Goal: Task Accomplishment & Management: Use online tool/utility

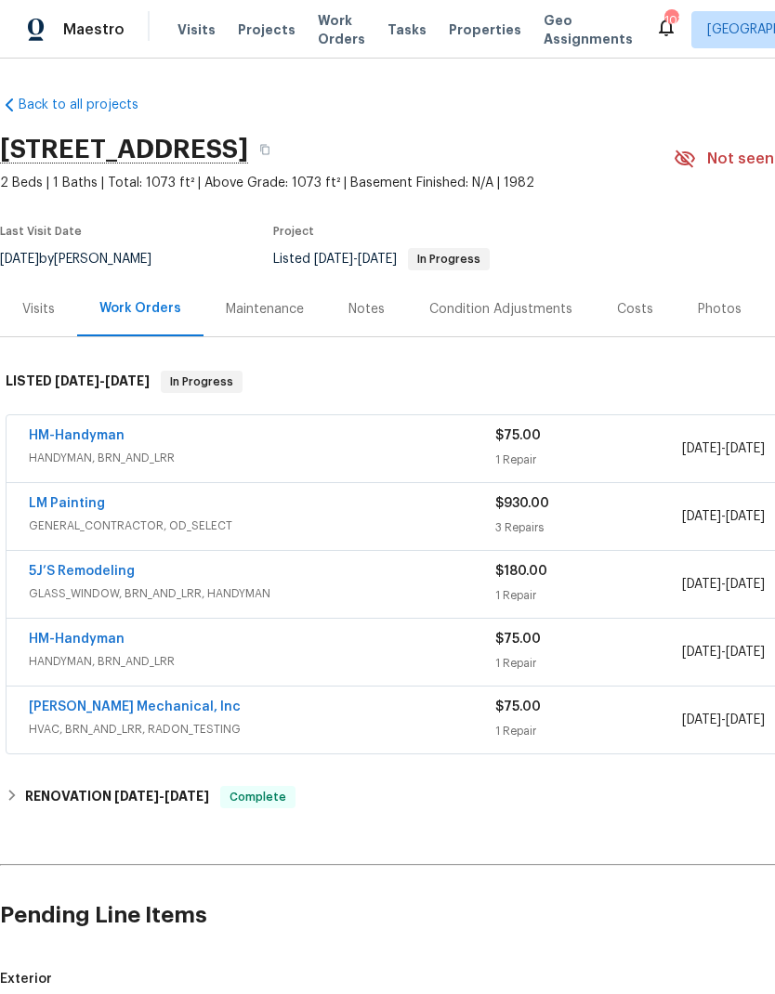
scroll to position [178, 0]
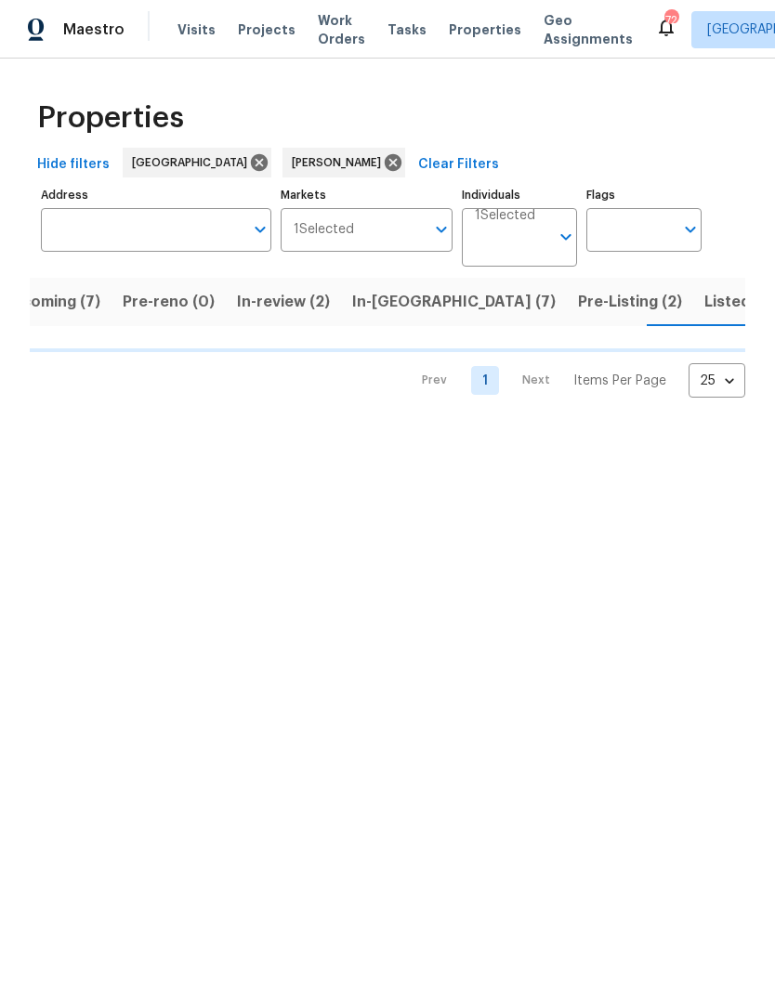
scroll to position [0, 41]
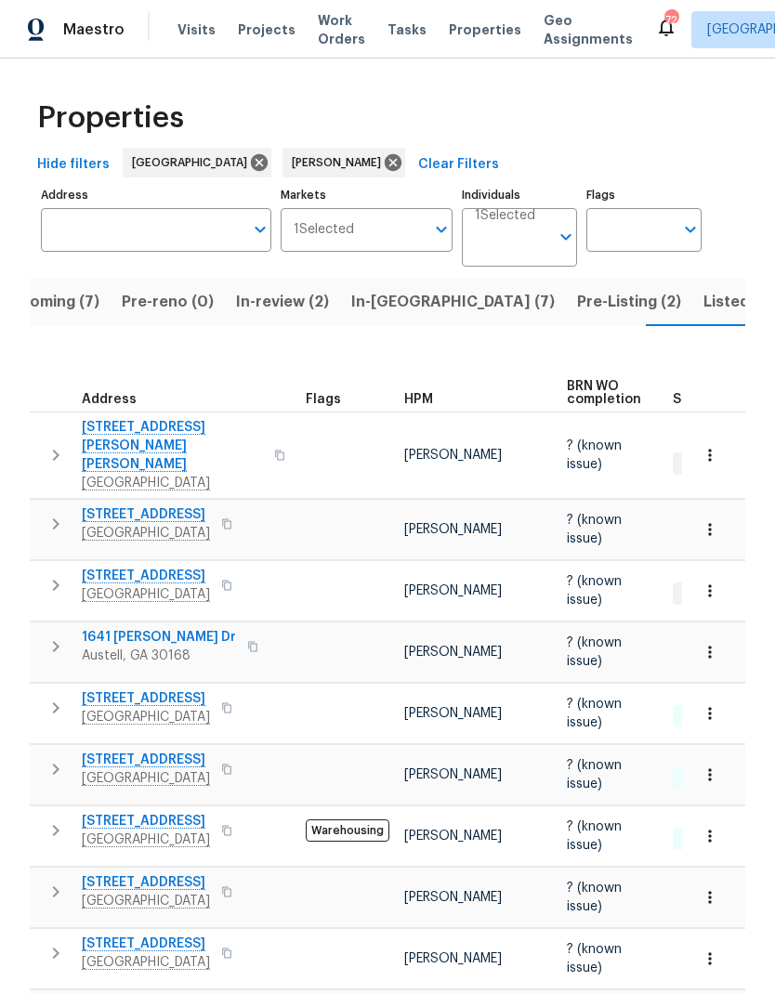
click at [50, 635] on icon "button" at bounding box center [56, 646] width 22 height 22
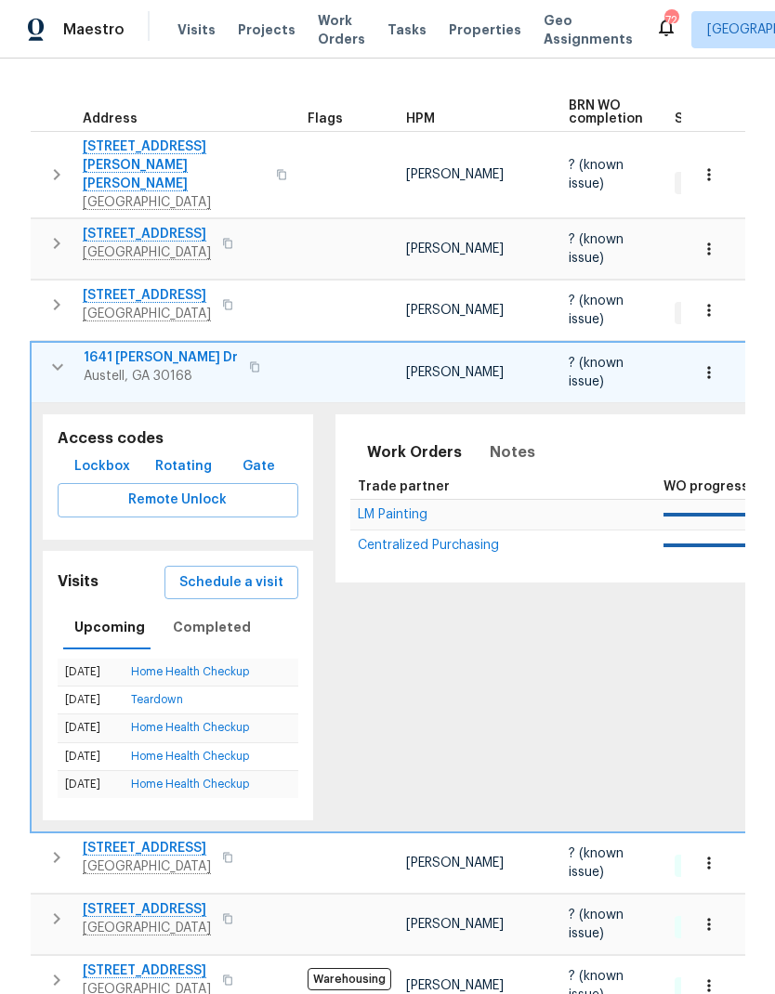
scroll to position [280, 0]
click at [215, 617] on span "Completed" at bounding box center [212, 628] width 78 height 23
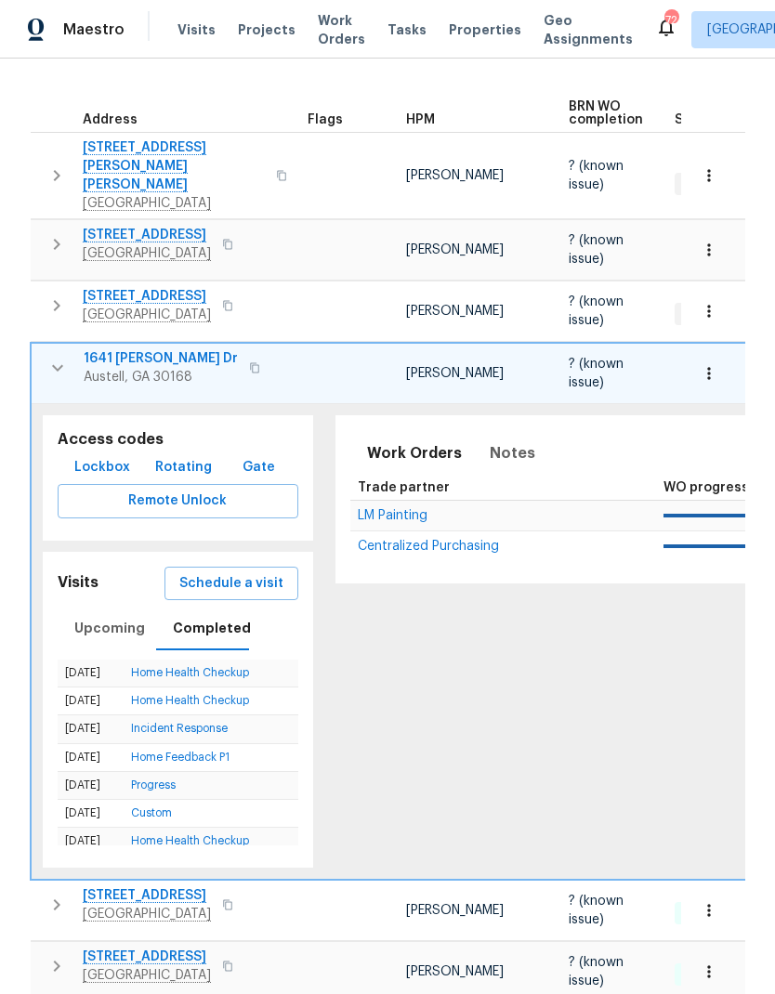
click at [160, 807] on link "Custom" at bounding box center [151, 812] width 41 height 11
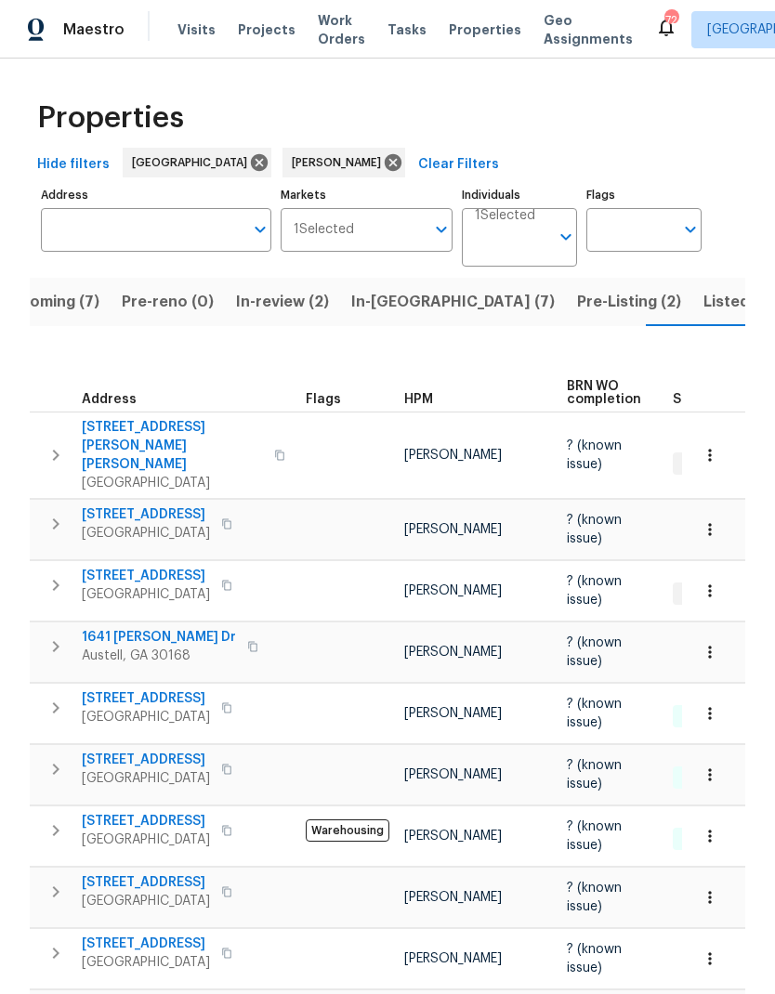
scroll to position [0, 41]
click at [57, 641] on icon "button" at bounding box center [56, 646] width 7 height 11
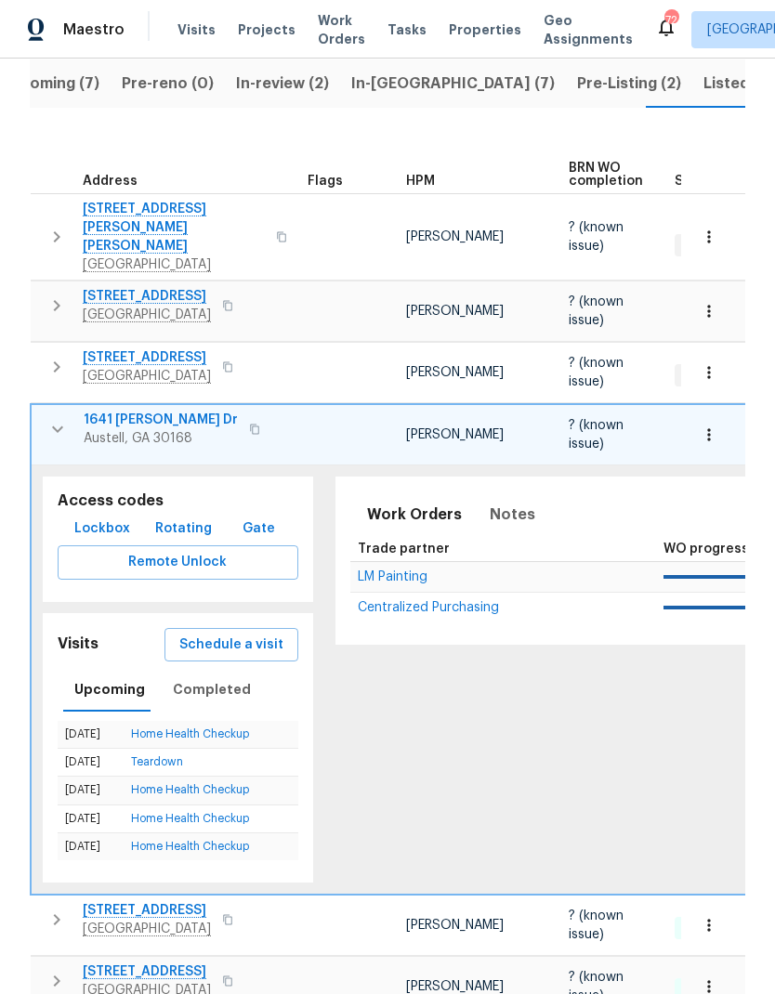
scroll to position [307, 0]
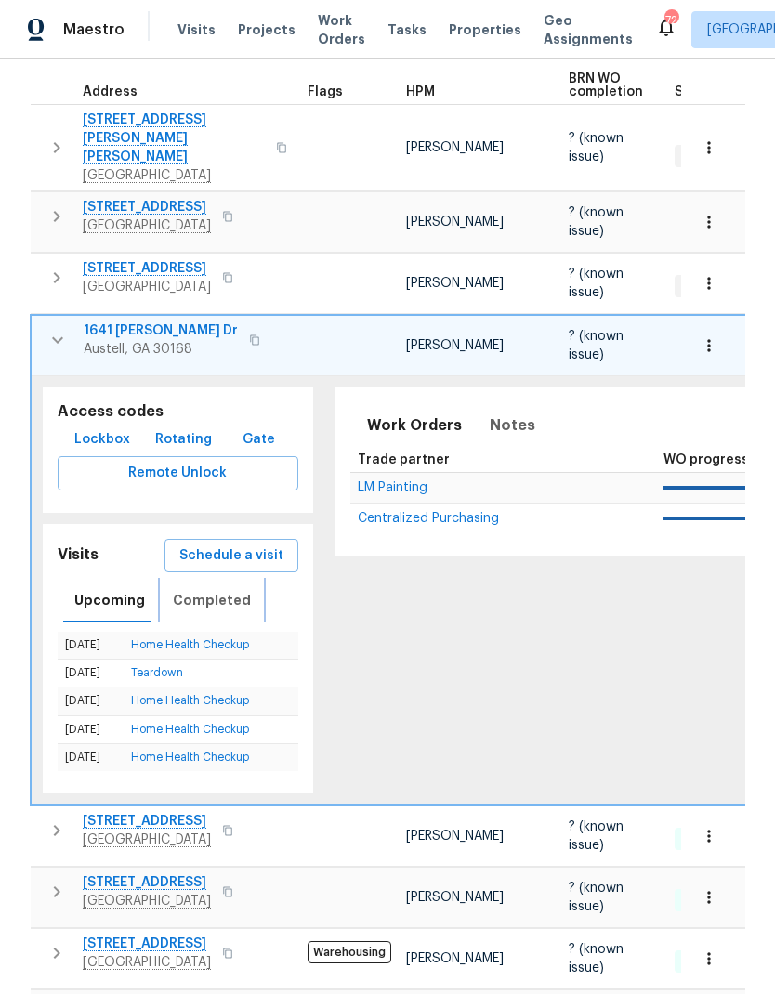
click at [209, 589] on span "Completed" at bounding box center [212, 600] width 78 height 23
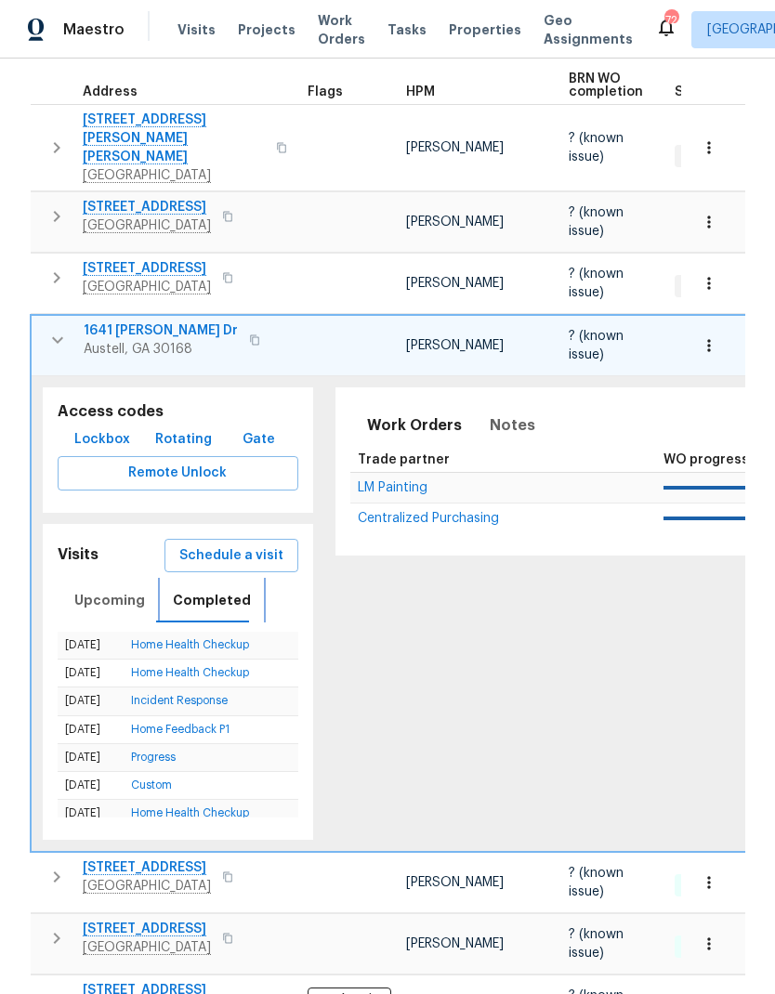
scroll to position [0, 0]
click at [207, 695] on link "Incident Response" at bounding box center [179, 700] width 97 height 11
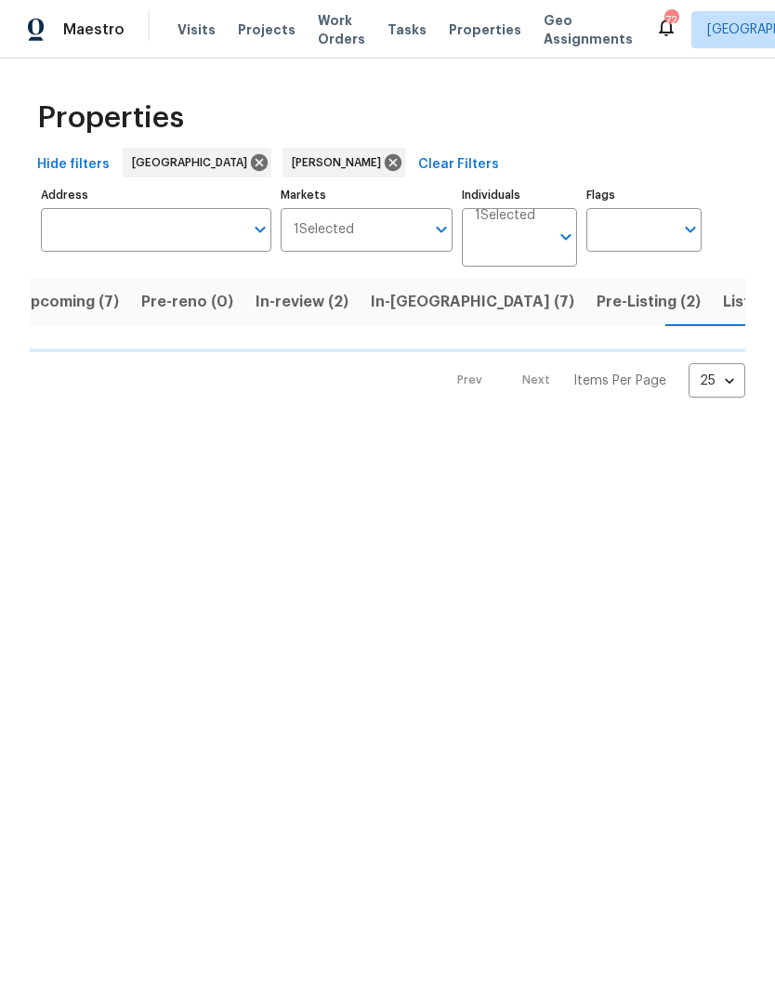
scroll to position [0, 41]
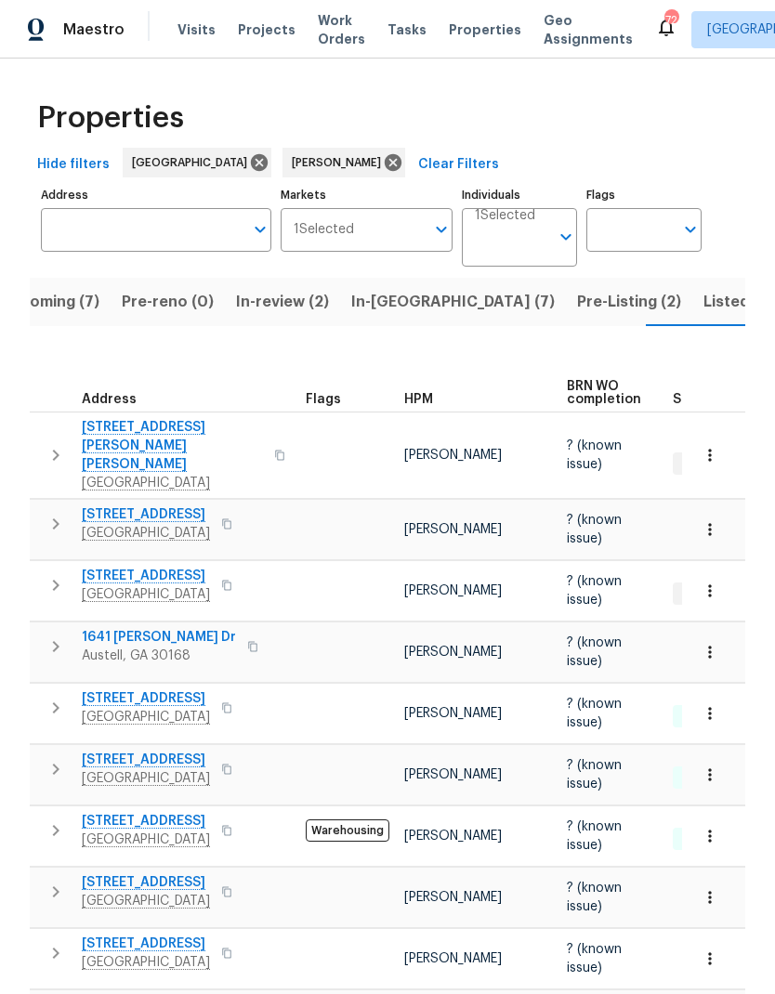
click at [55, 635] on icon "button" at bounding box center [56, 646] width 22 height 22
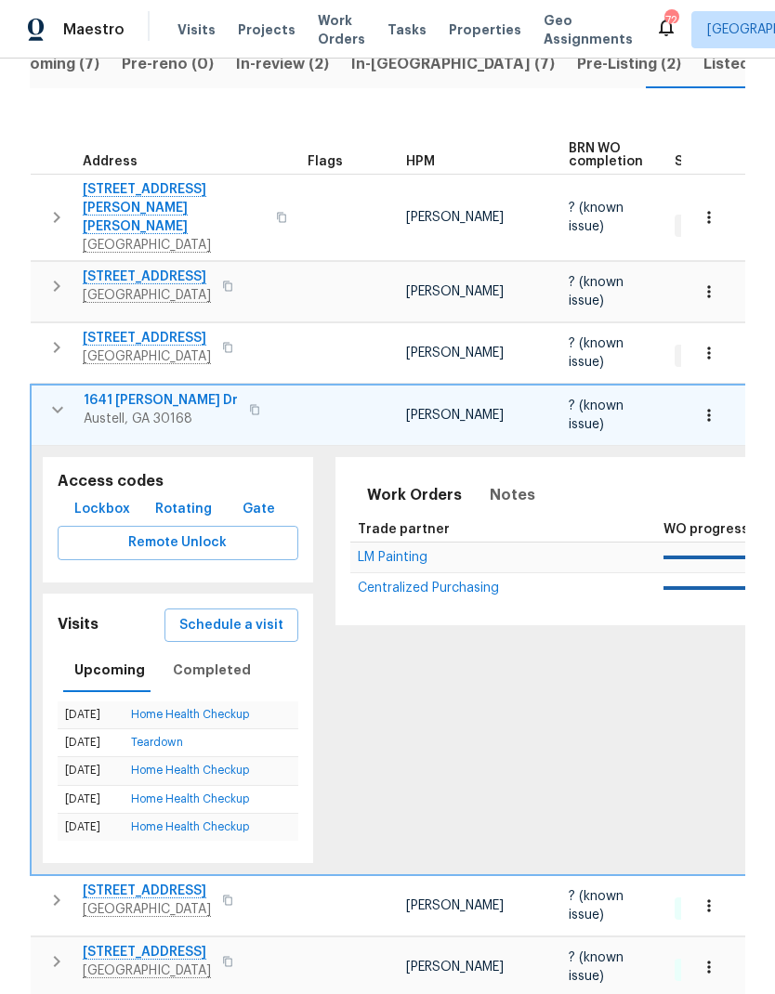
scroll to position [241, 0]
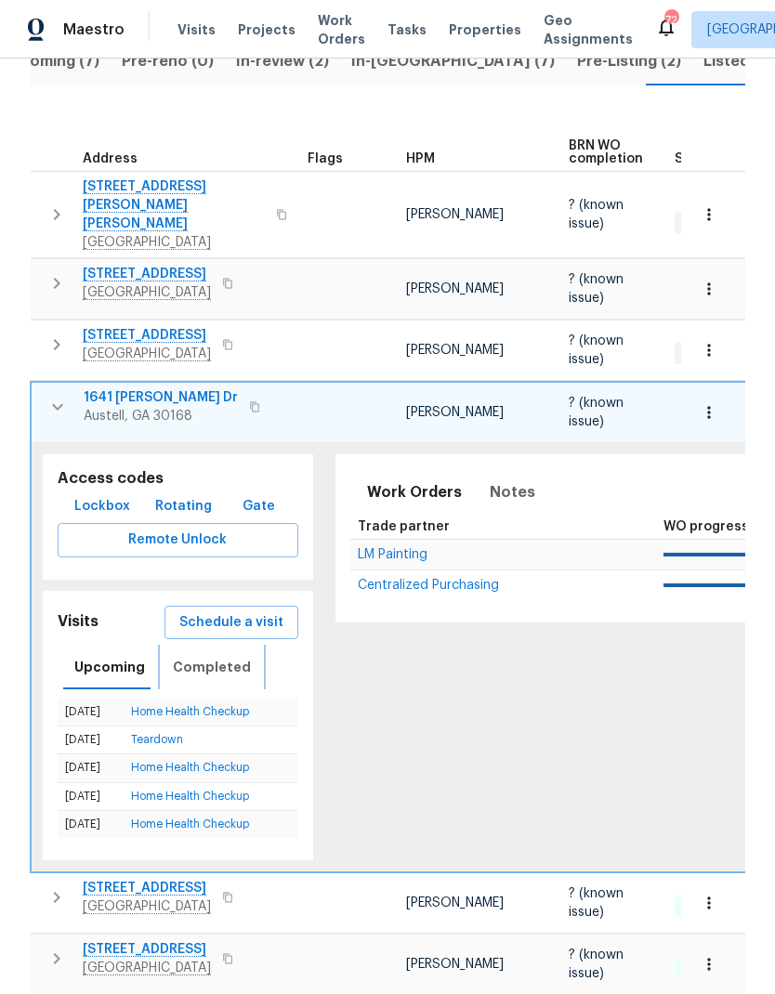
click at [215, 656] on span "Completed" at bounding box center [212, 667] width 78 height 23
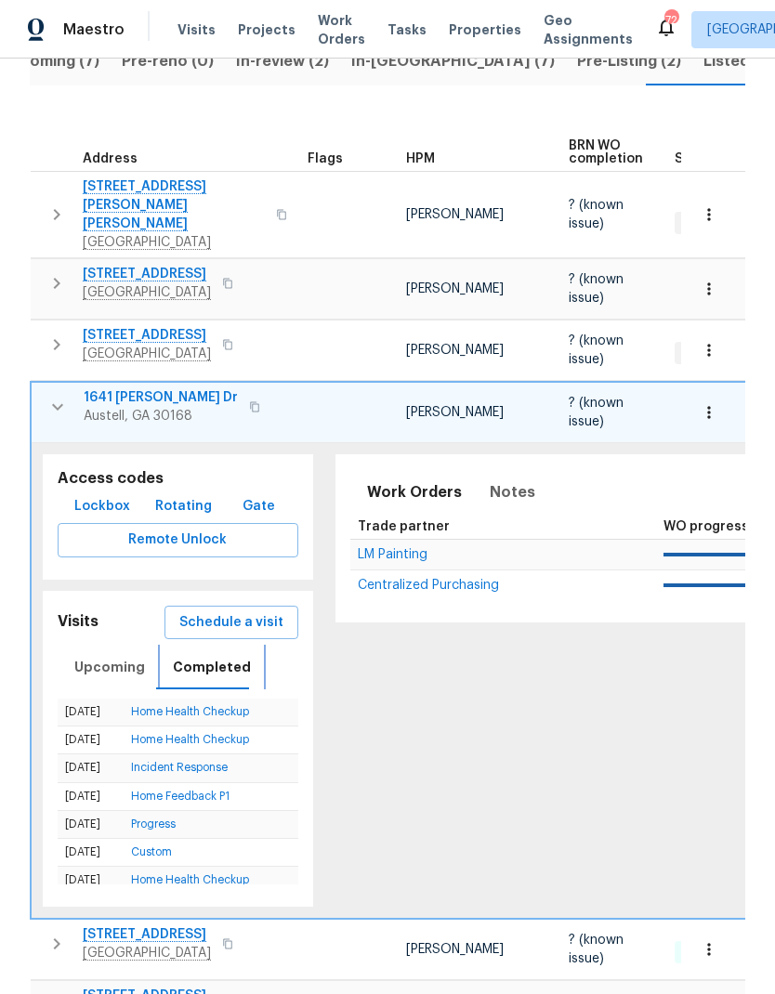
scroll to position [0, 0]
click at [160, 818] on link "Progress" at bounding box center [153, 823] width 45 height 11
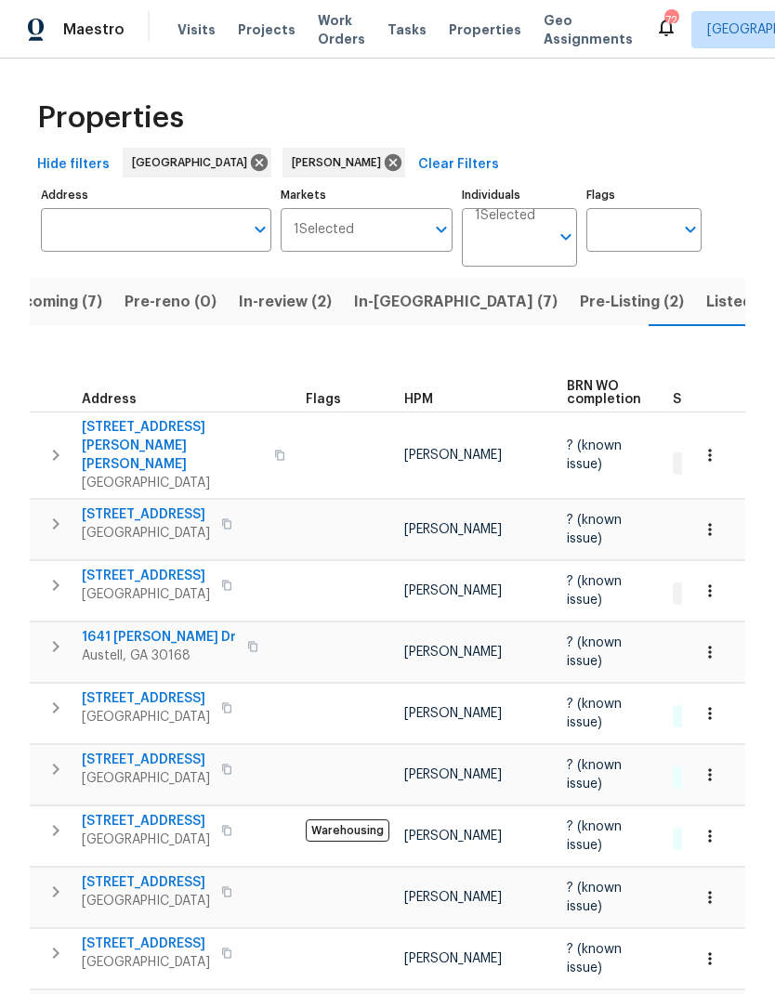
scroll to position [0, 41]
click at [56, 635] on icon "button" at bounding box center [56, 646] width 22 height 22
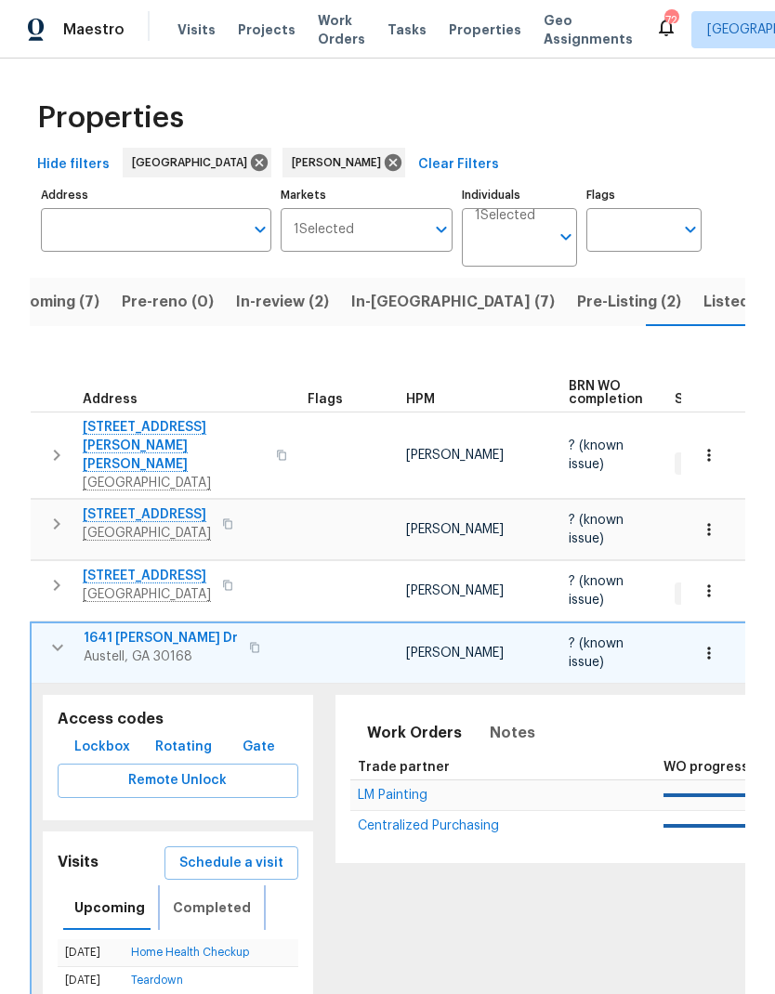
click at [217, 896] on span "Completed" at bounding box center [212, 907] width 78 height 23
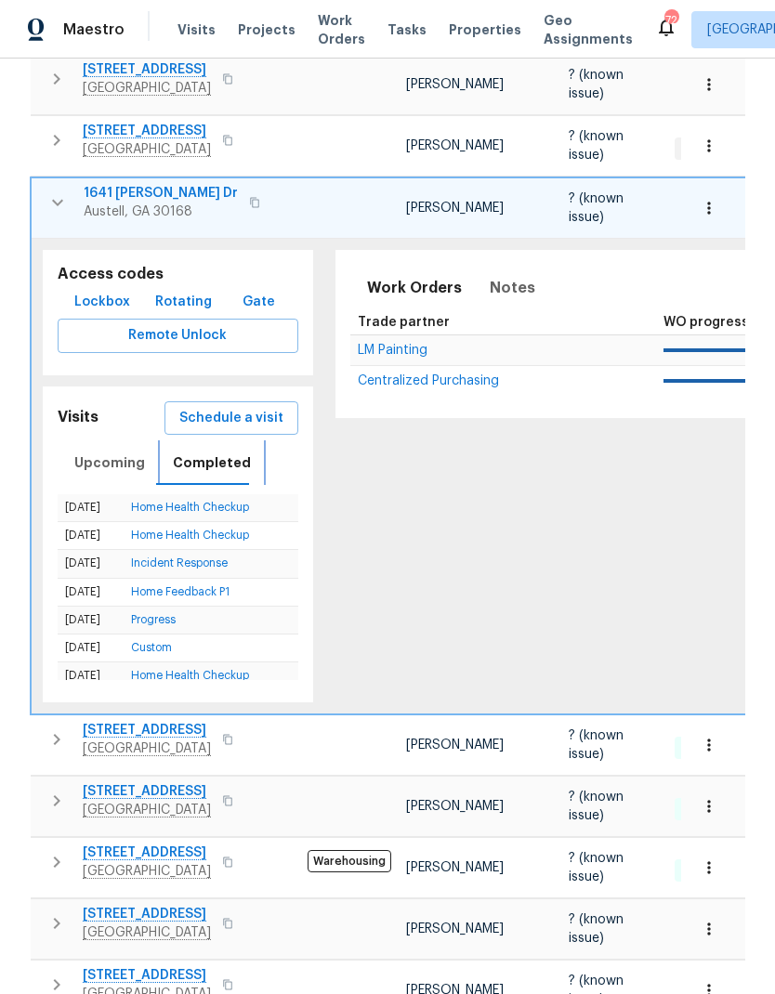
scroll to position [475, 0]
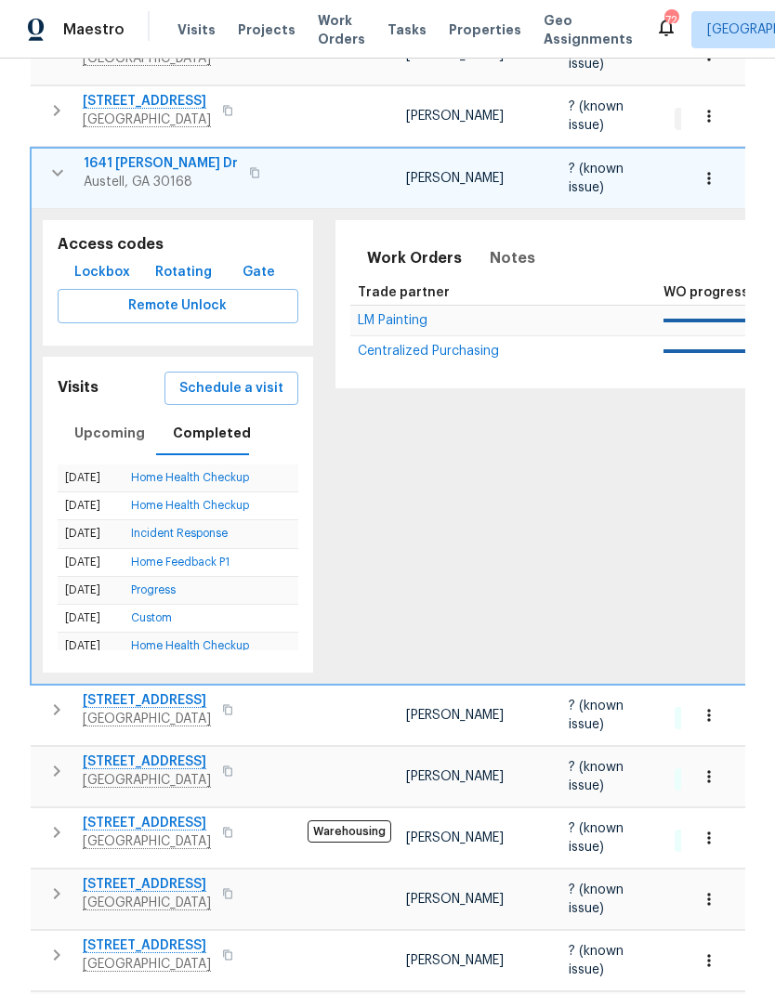
click at [236, 472] on link "Home Health Checkup" at bounding box center [190, 477] width 118 height 11
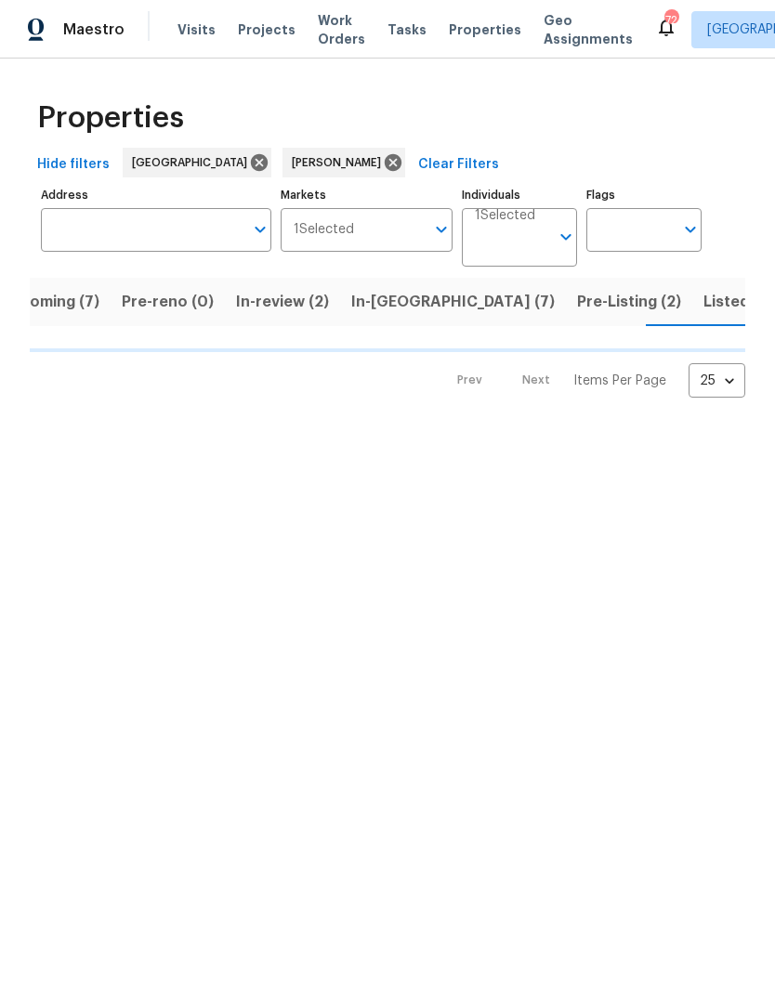
scroll to position [0, 41]
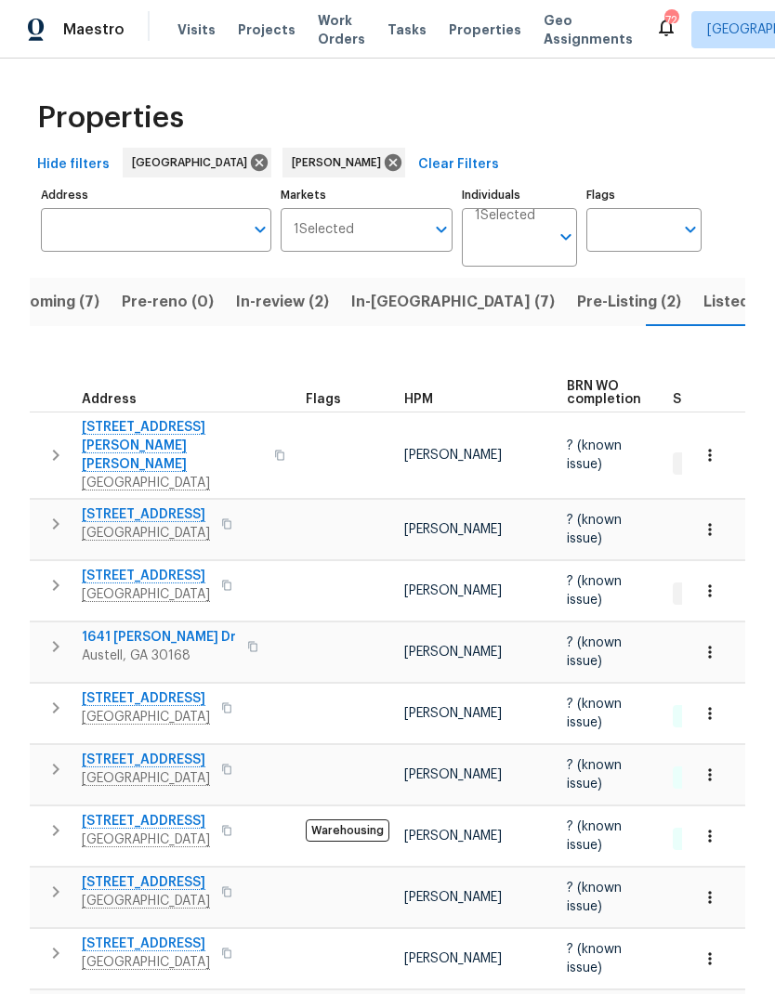
click at [61, 635] on icon "button" at bounding box center [56, 646] width 22 height 22
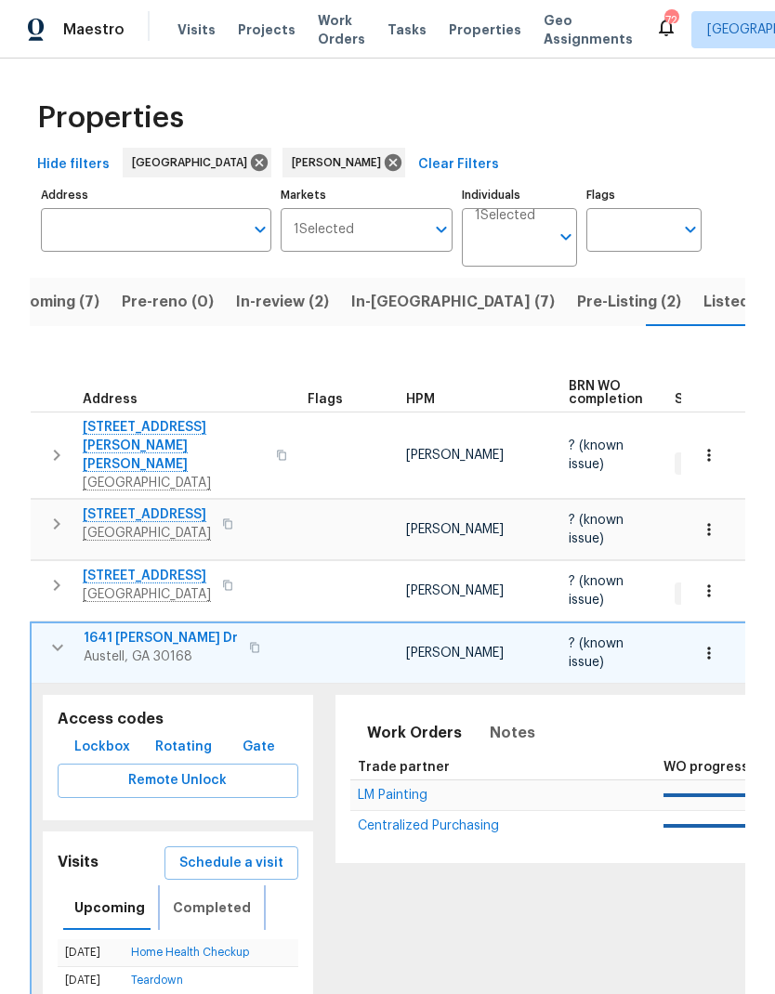
click at [228, 896] on span "Completed" at bounding box center [212, 907] width 78 height 23
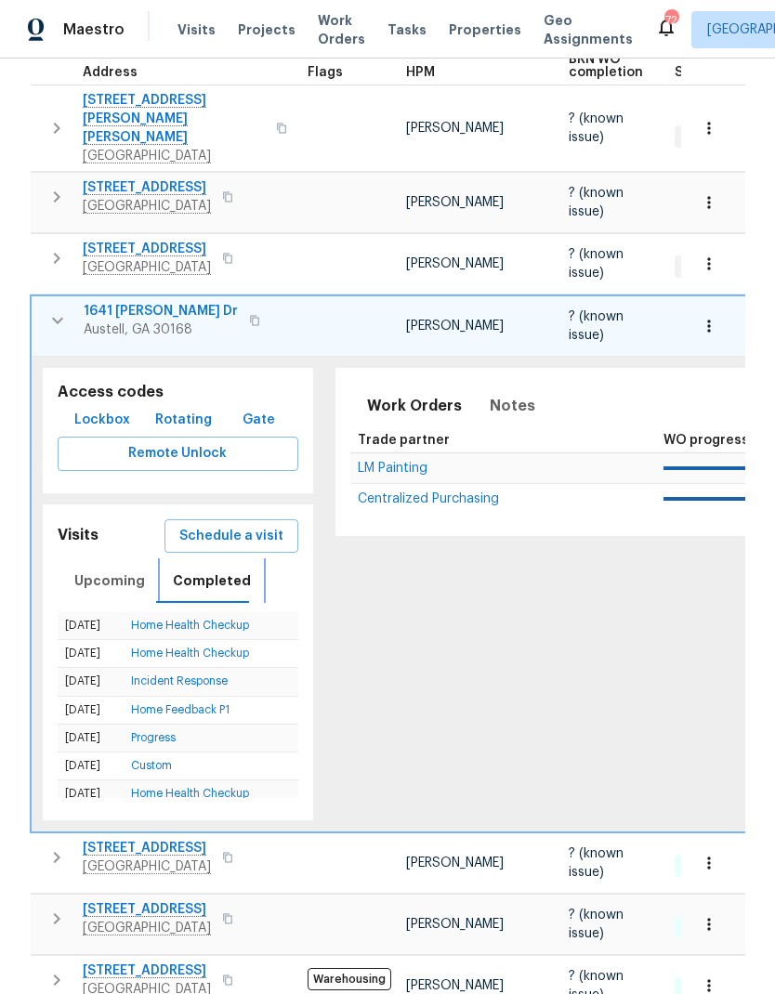
scroll to position [357, 0]
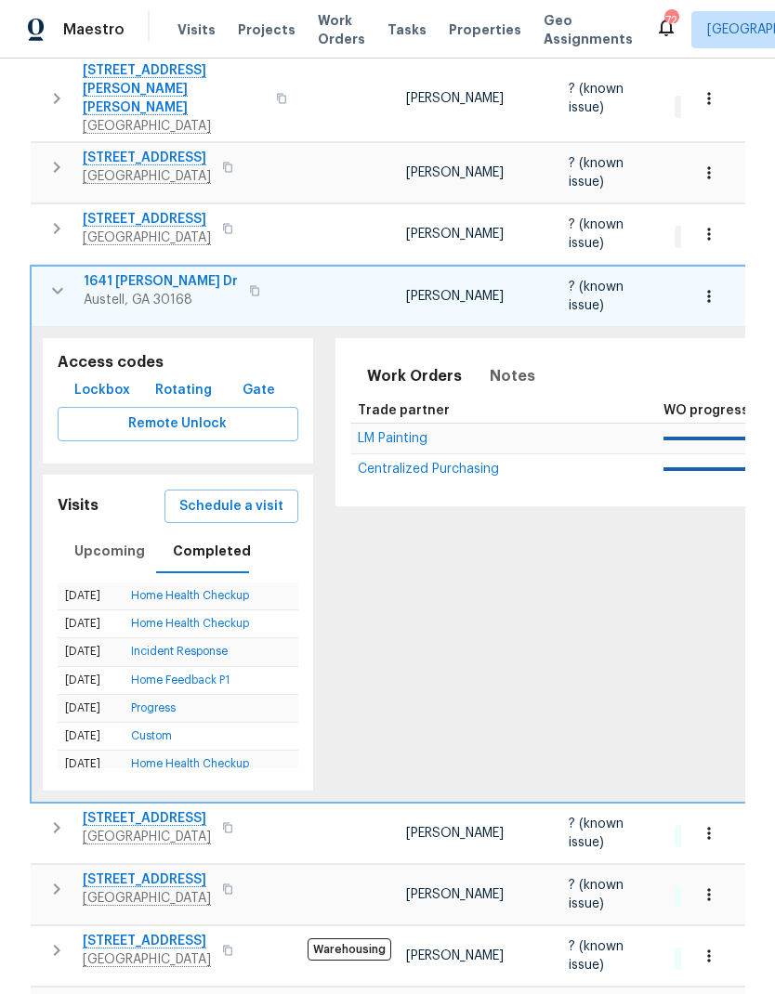
click at [219, 674] on link "Home Feedback P1" at bounding box center [180, 679] width 98 height 11
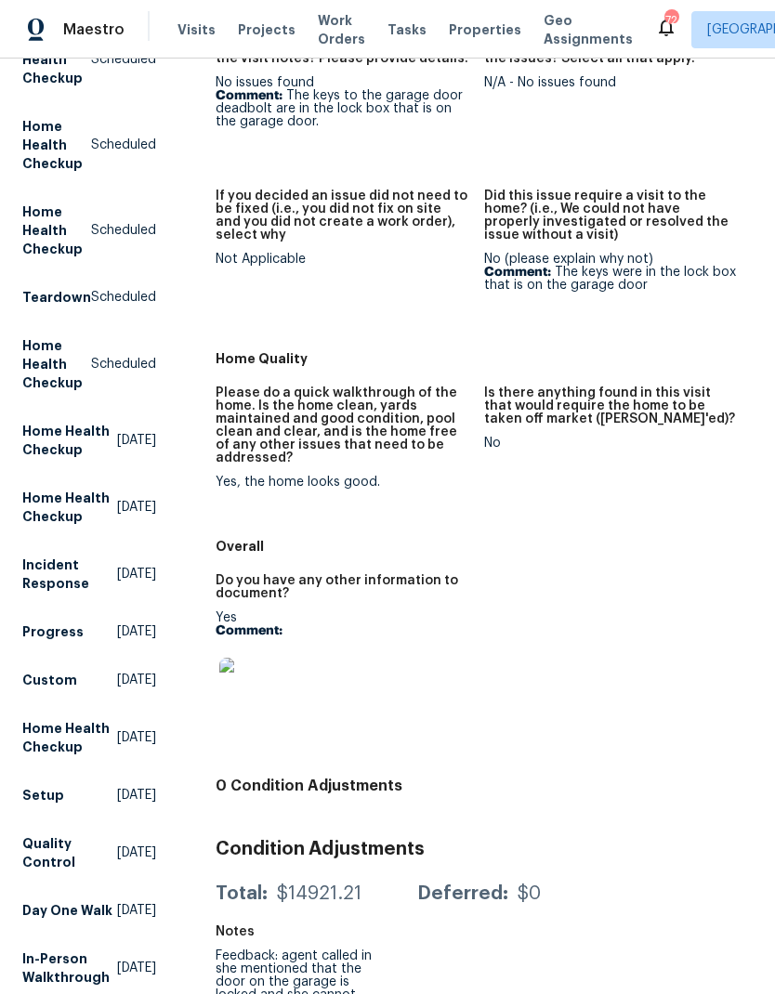
scroll to position [290, 0]
click at [257, 691] on img at bounding box center [248, 687] width 59 height 59
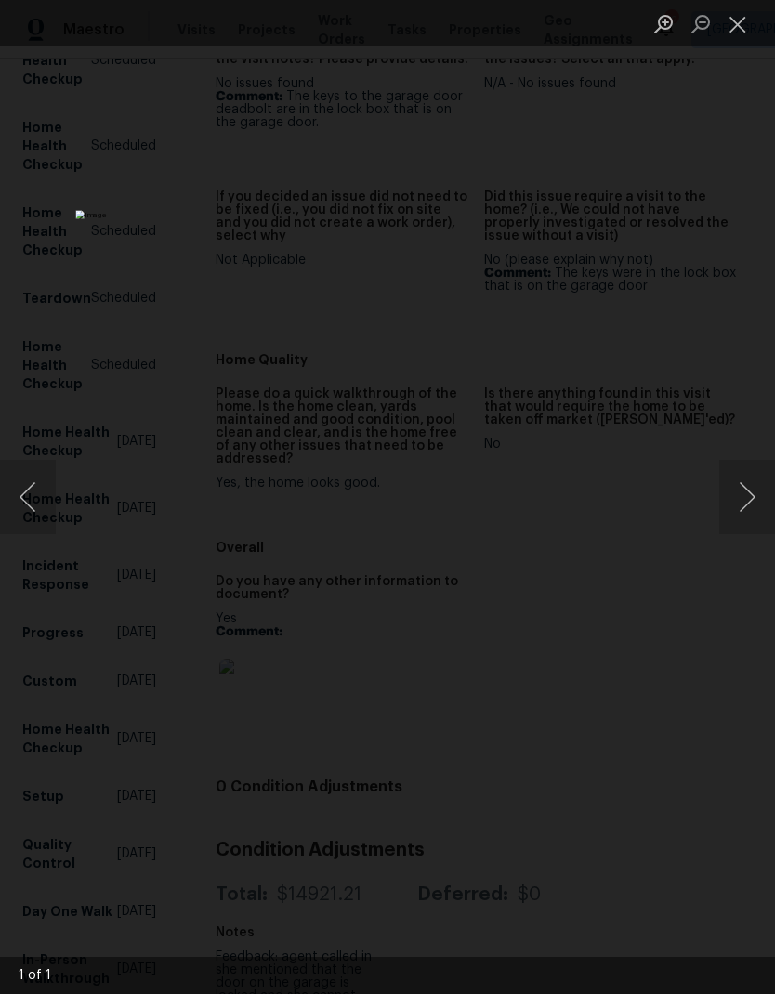
click at [741, 27] on button "Close lightbox" at bounding box center [737, 23] width 37 height 33
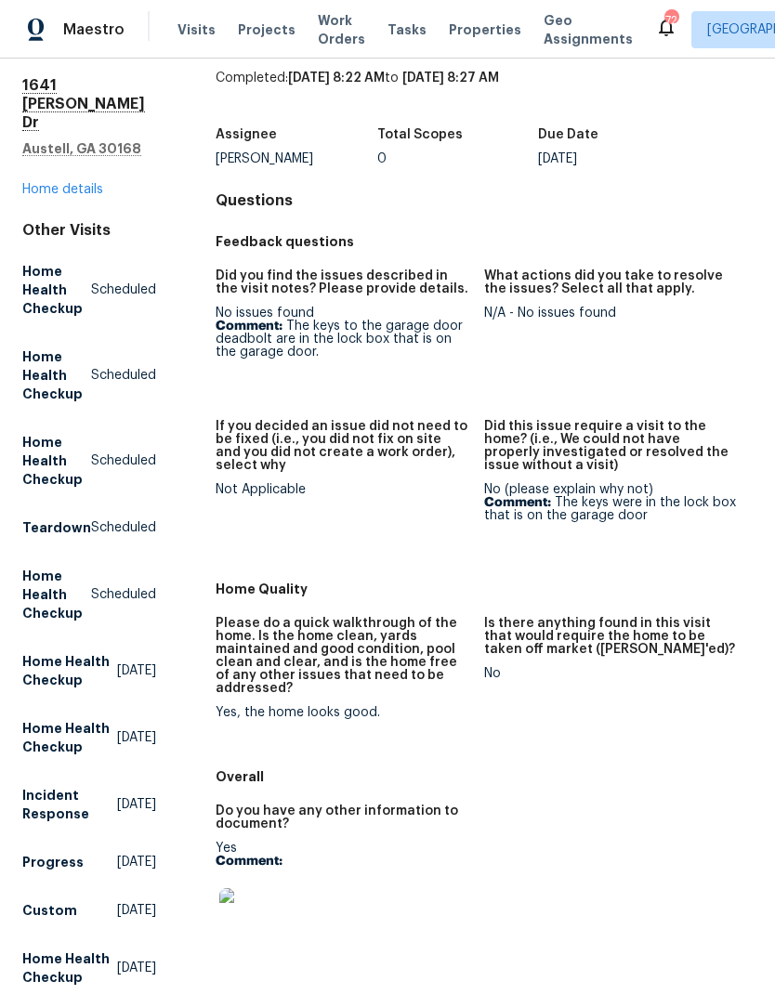
scroll to position [19, 0]
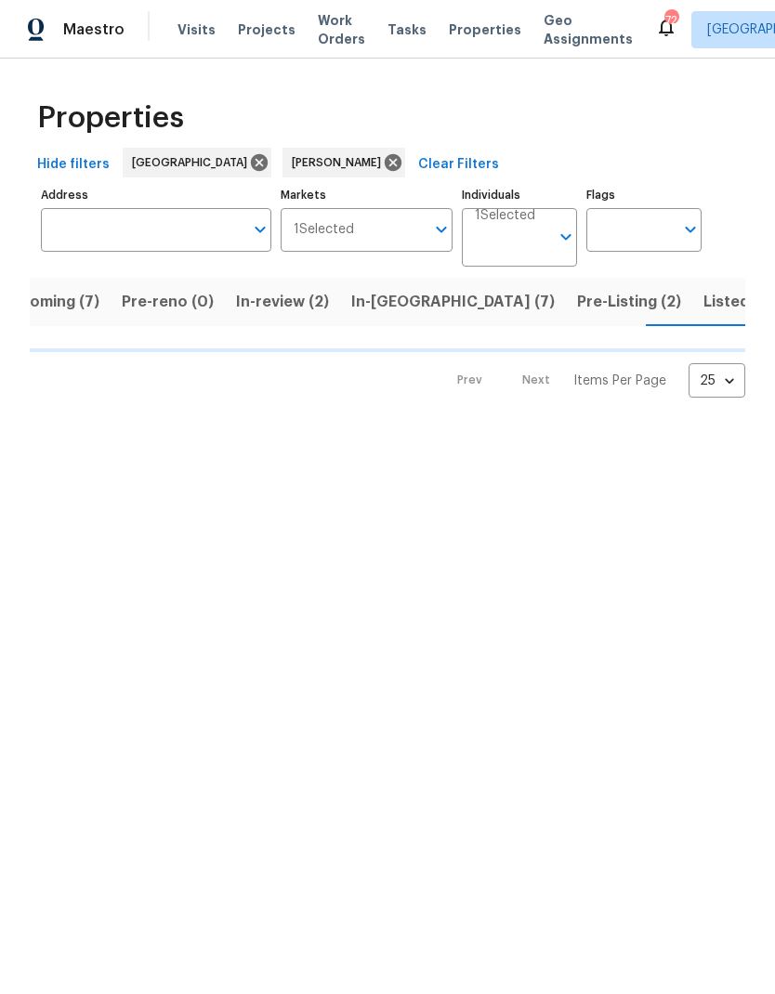
scroll to position [0, 41]
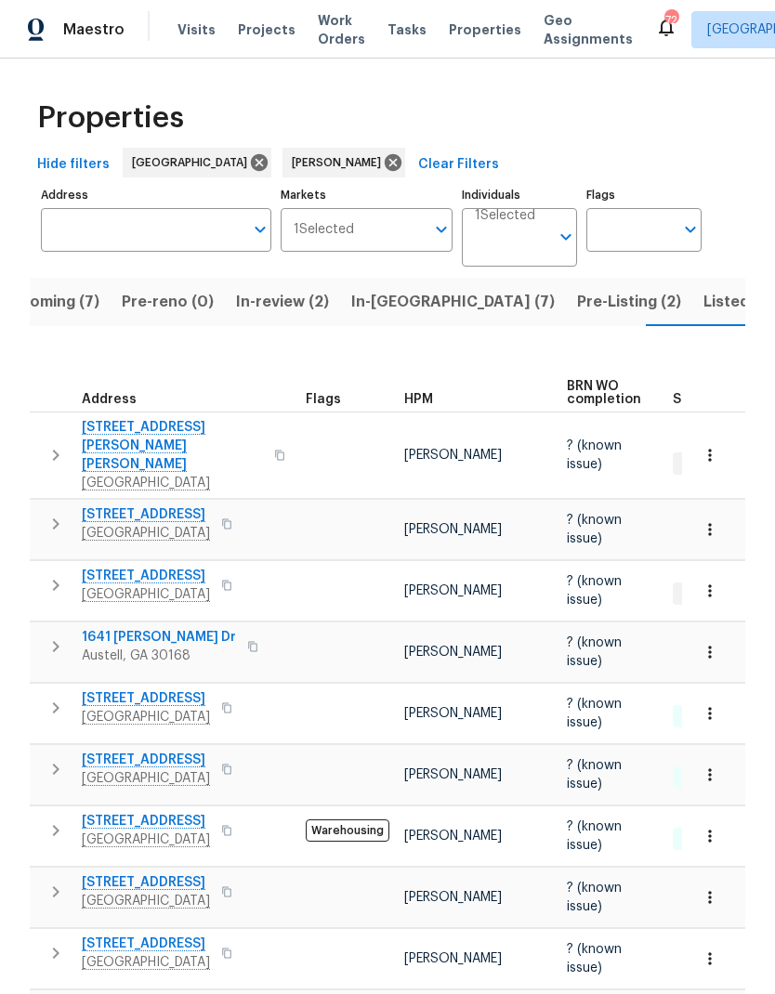
click at [716, 643] on icon "button" at bounding box center [709, 652] width 19 height 19
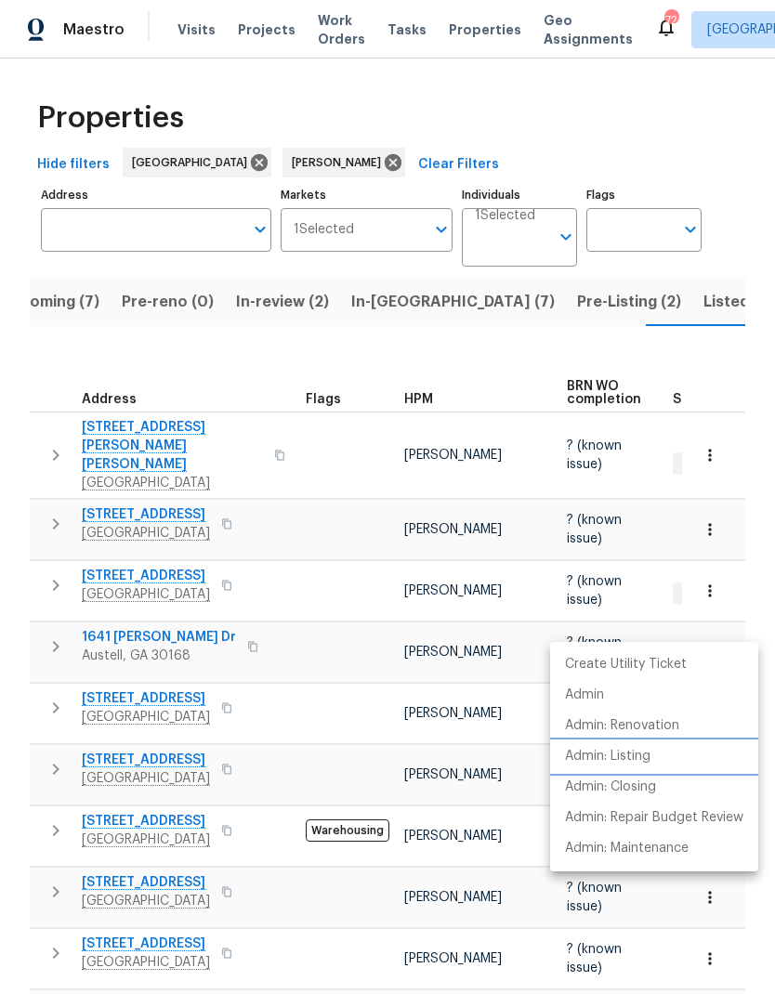
click at [631, 755] on p "Admin: Listing" at bounding box center [607, 757] width 85 height 20
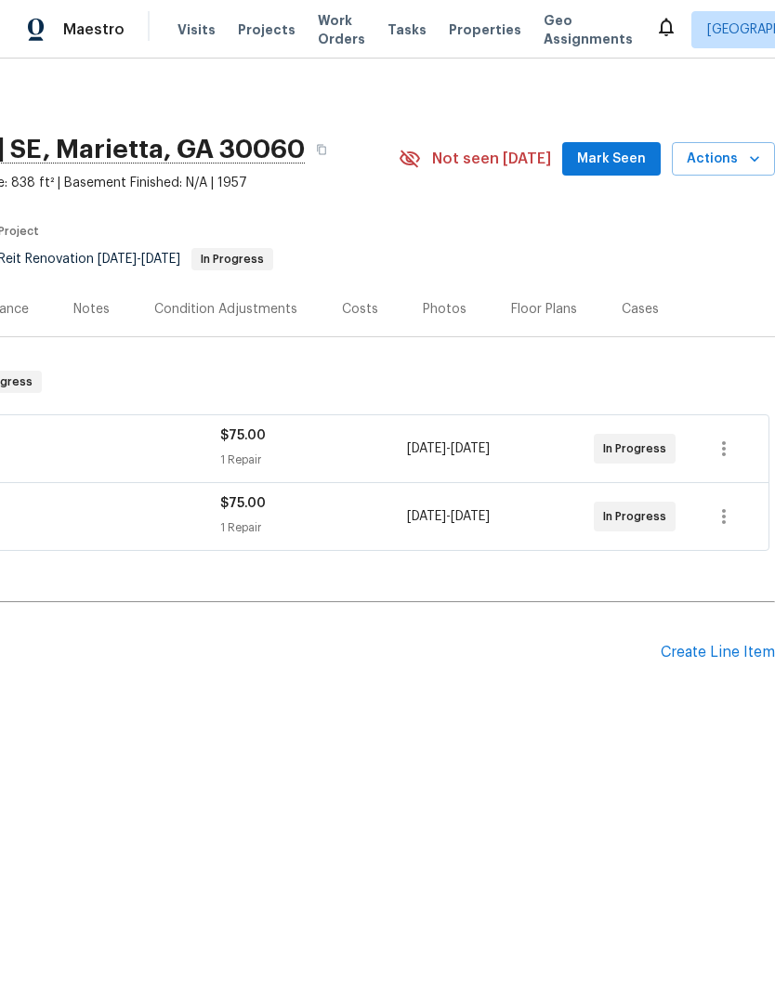
scroll to position [0, 275]
click at [721, 652] on div "Create Line Item" at bounding box center [717, 653] width 114 height 18
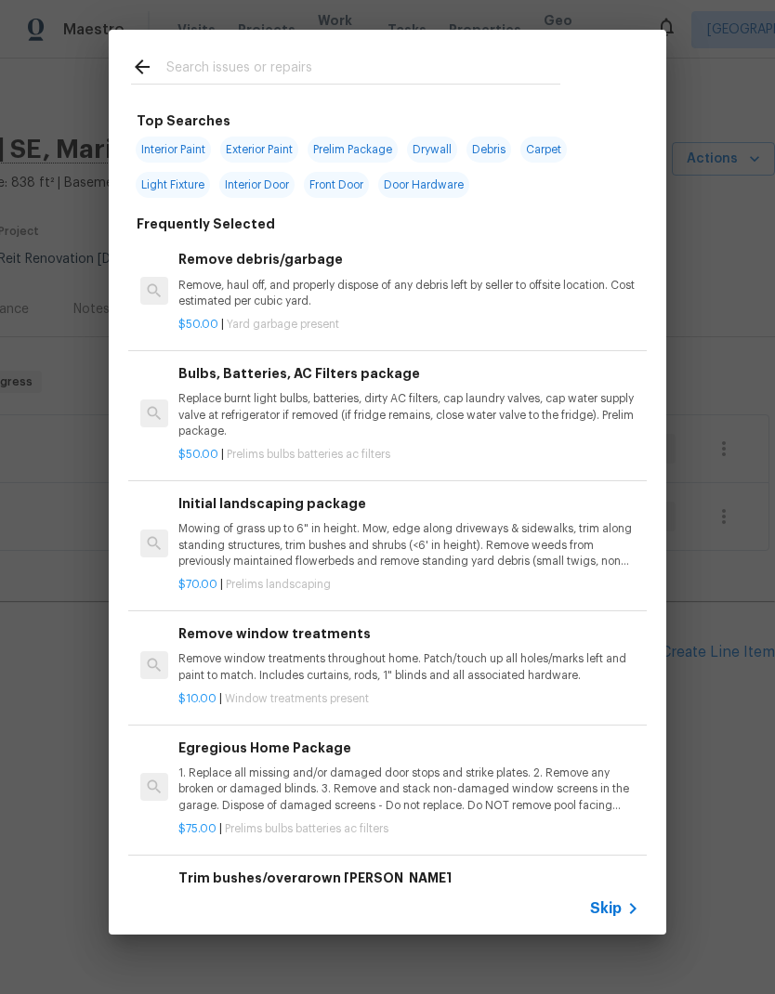
click at [294, 138] on span "Exterior Paint" at bounding box center [259, 150] width 78 height 26
type input "Exterior Paint"
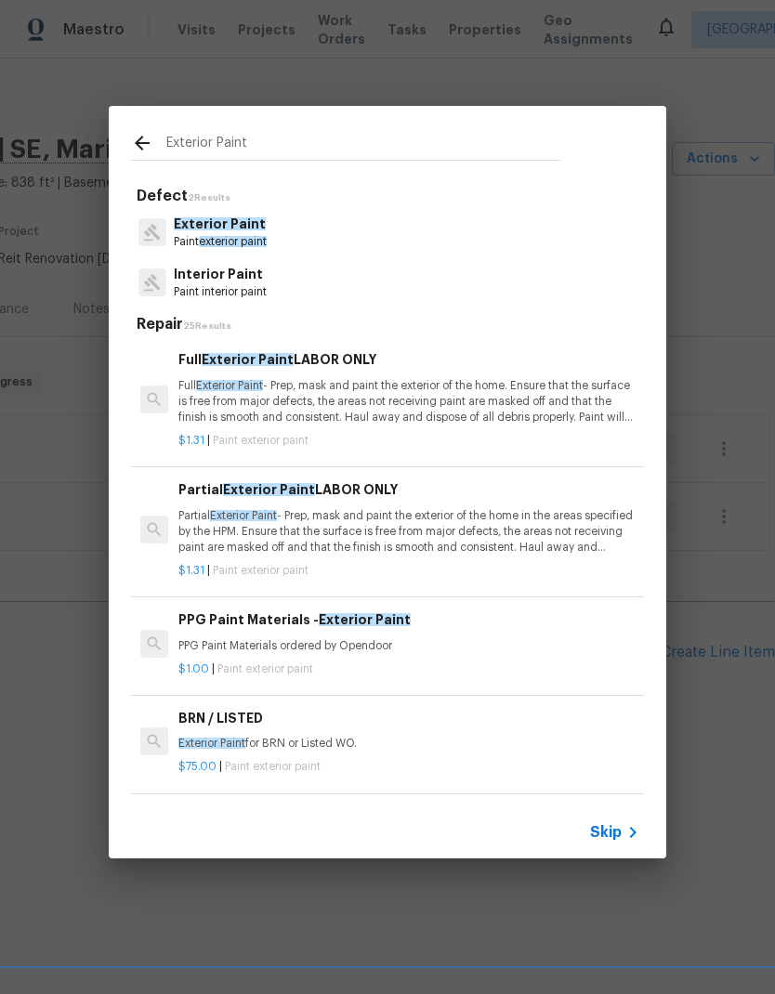
click at [707, 305] on div "Exterior Paint Defect 2 Results Exterior Paint Paint exterior paint Interior Pa…" at bounding box center [387, 482] width 775 height 964
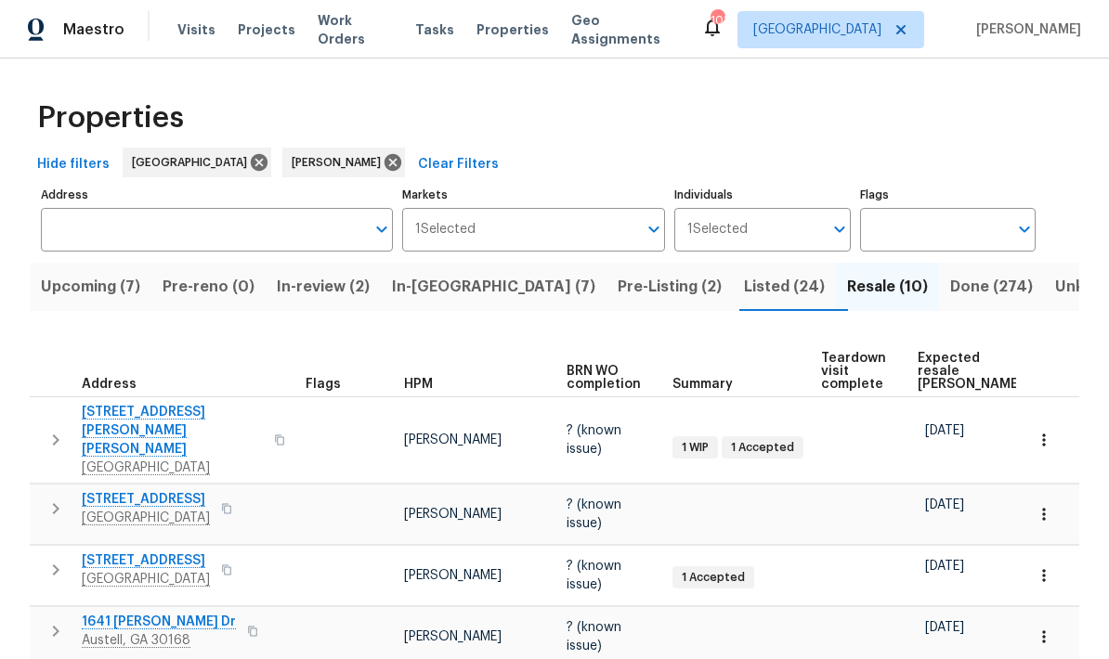
click at [123, 293] on span "Upcoming (7)" at bounding box center [90, 287] width 99 height 26
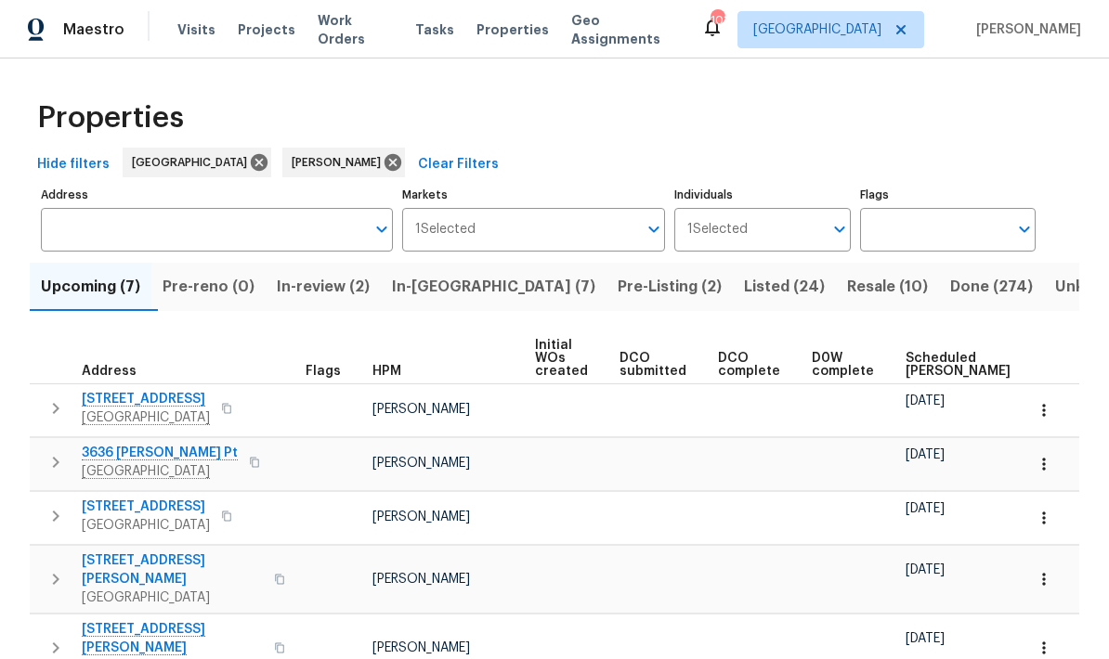
click at [774, 356] on span "Scheduled [PERSON_NAME]" at bounding box center [958, 365] width 105 height 26
